Goal: Information Seeking & Learning: Learn about a topic

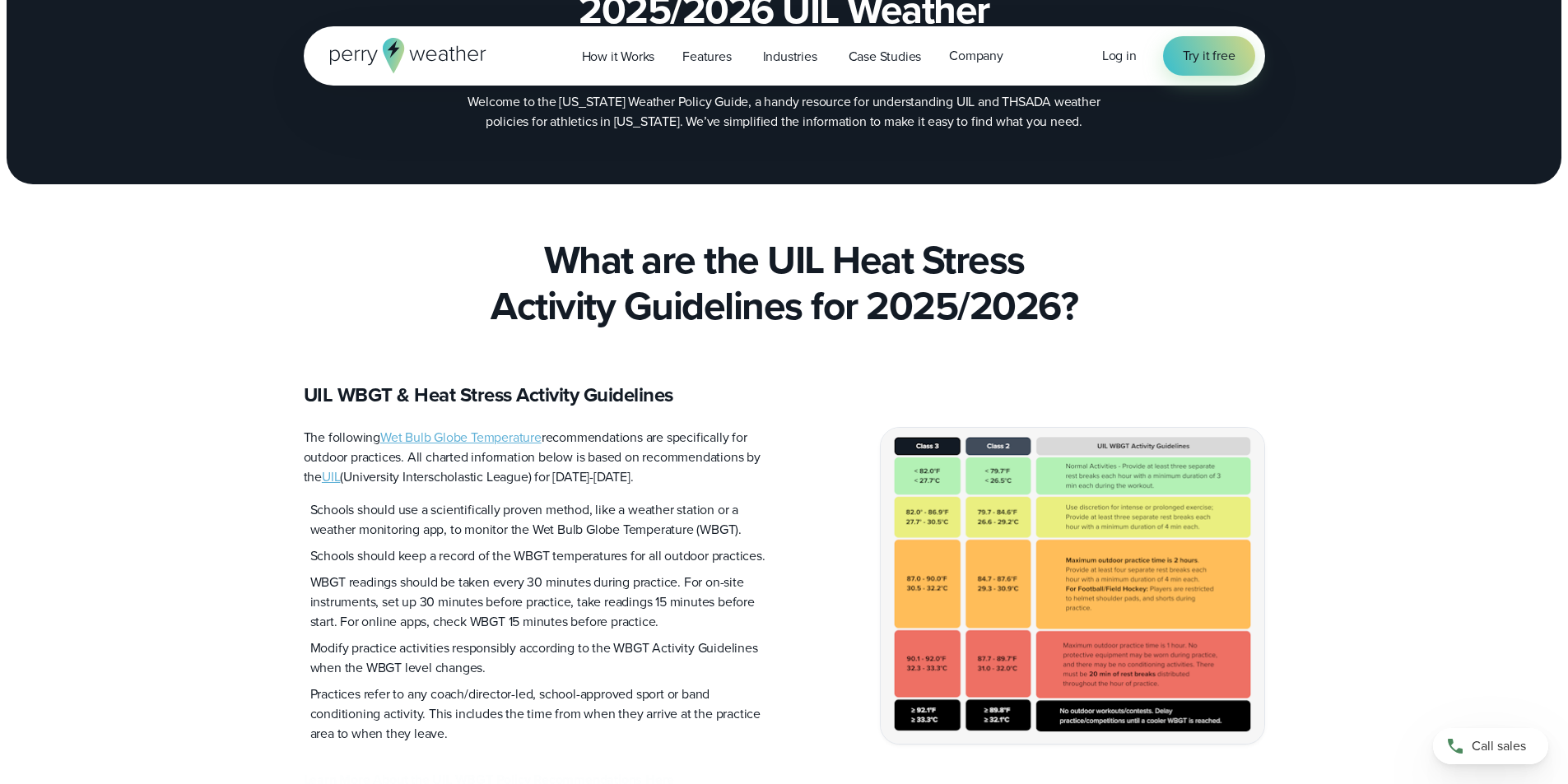
scroll to position [247, 0]
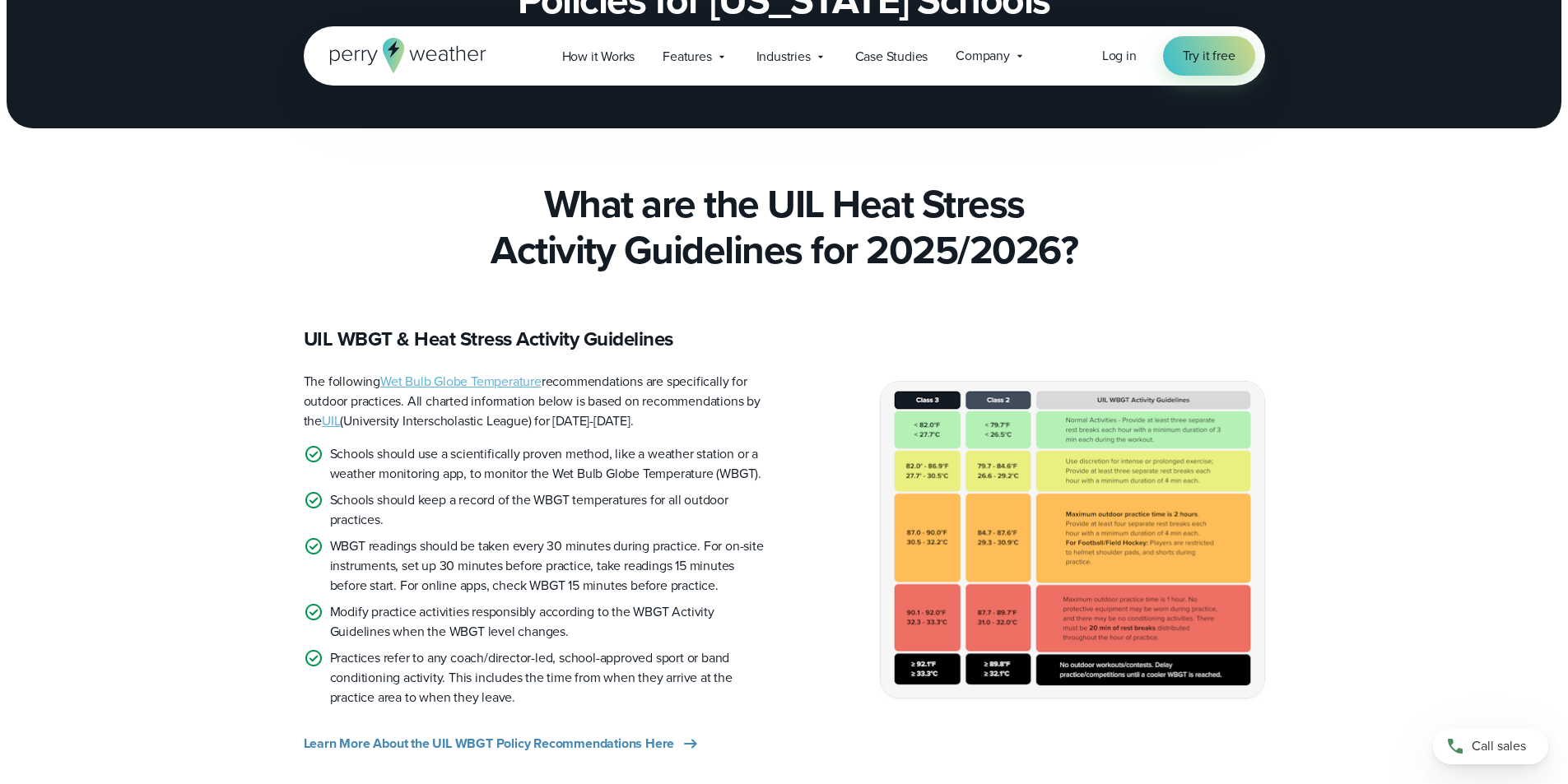
click at [1007, 540] on img at bounding box center [1072, 539] width 383 height 315
click at [498, 379] on link "Wet Bulb Globe Temperature" at bounding box center [461, 380] width 161 height 19
click at [1068, 471] on img at bounding box center [1072, 539] width 383 height 315
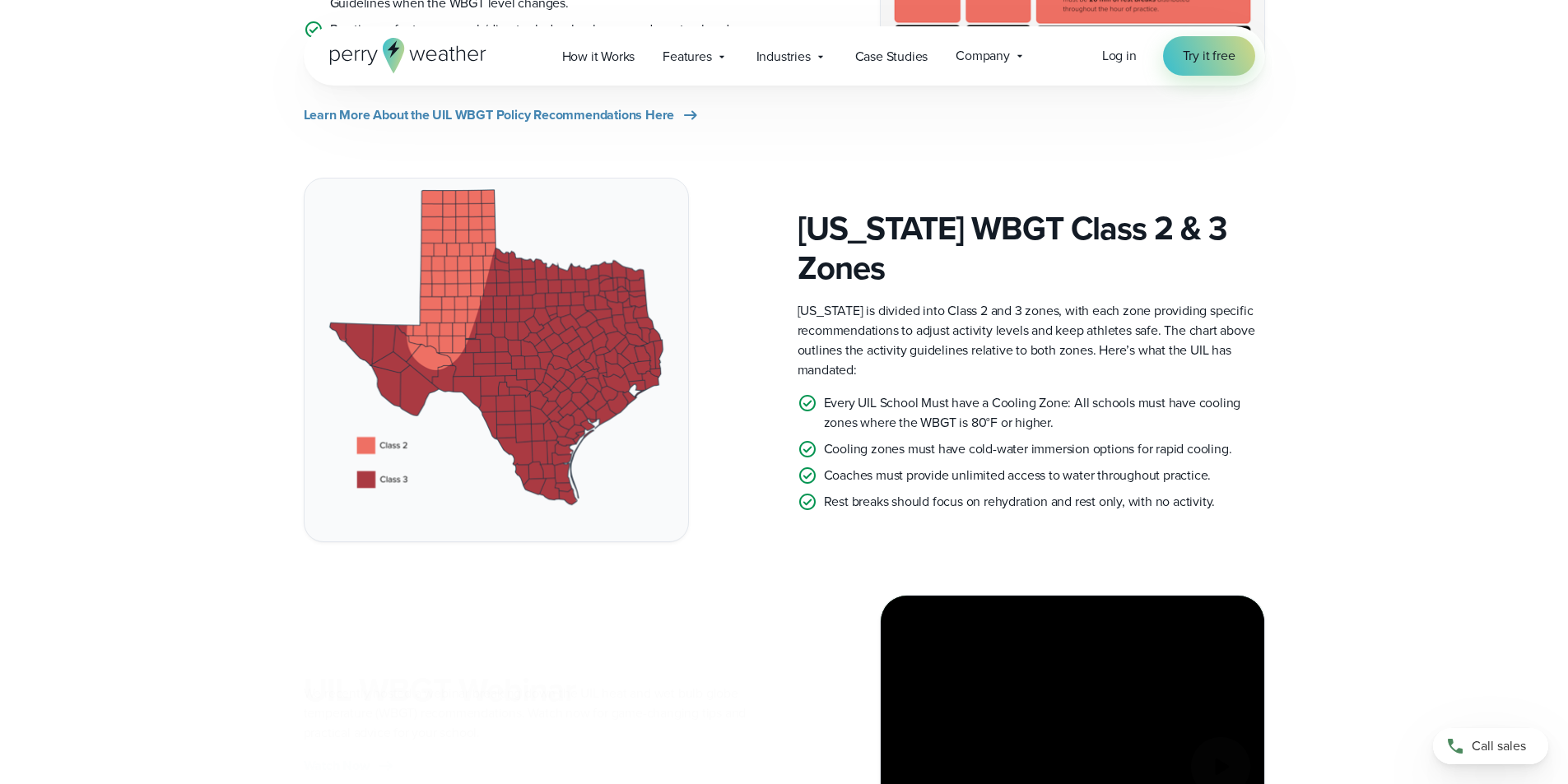
scroll to position [905, 0]
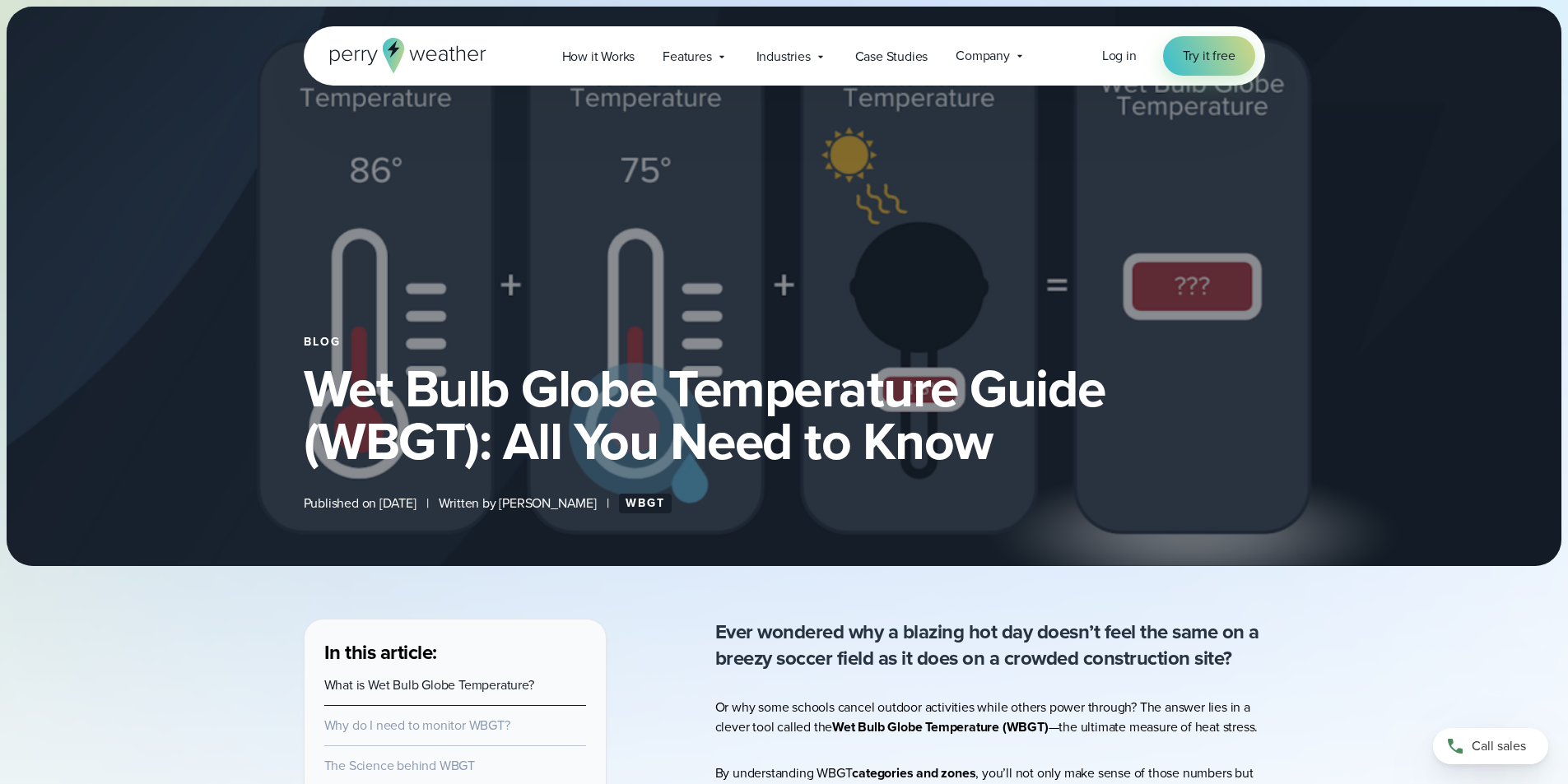
select select "***"
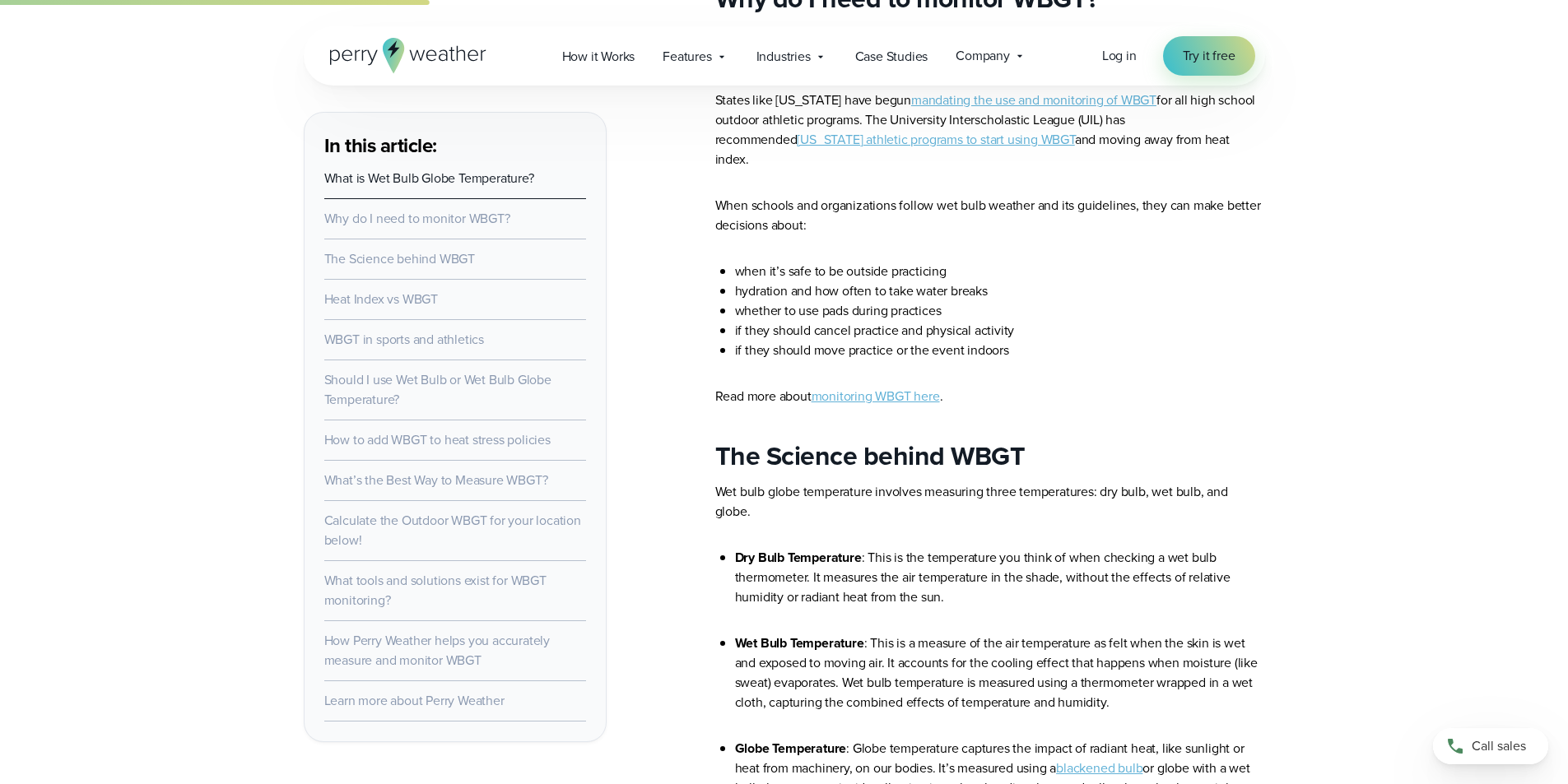
scroll to position [2056, 0]
